Goal: Find contact information: Find contact information

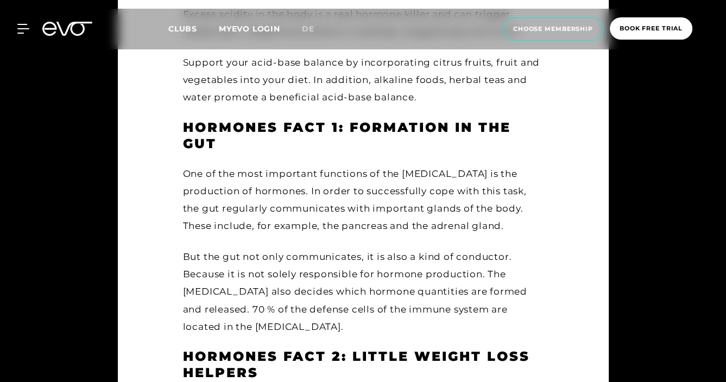
click at [23, 34] on div "MyEVO Login About Memberships free trial DAYPASS EVO Studios [GEOGRAPHIC_DATA] …" at bounding box center [363, 29] width 722 height 41
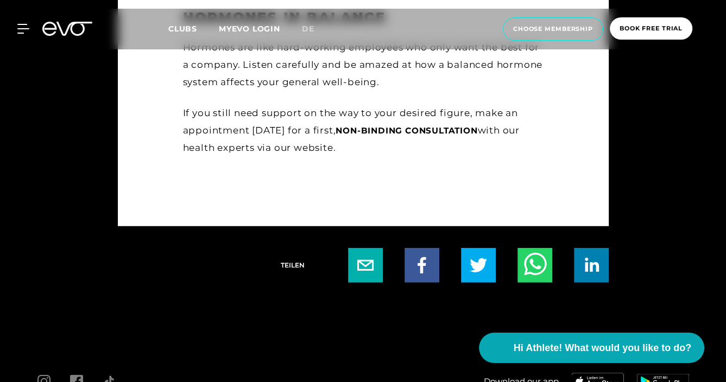
scroll to position [2381, 0]
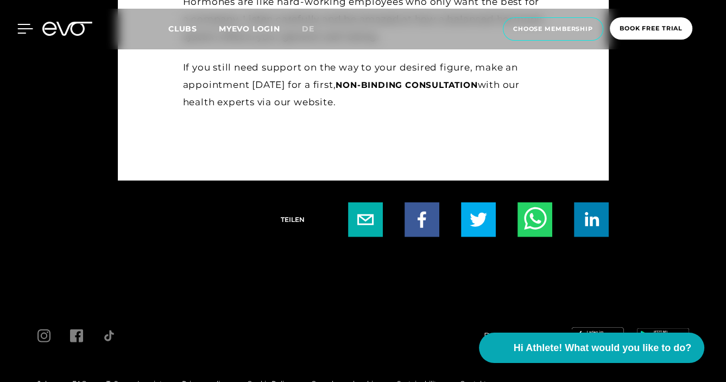
click at [15, 25] on div at bounding box center [17, 29] width 33 height 10
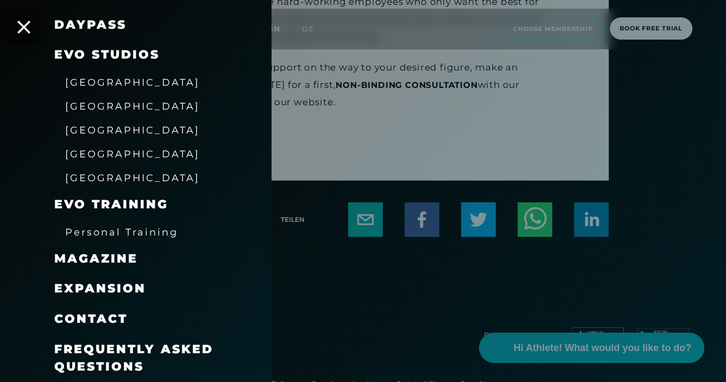
scroll to position [166, 0]
click at [105, 317] on span "Contact" at bounding box center [90, 319] width 73 height 15
